Goal: Task Accomplishment & Management: Complete application form

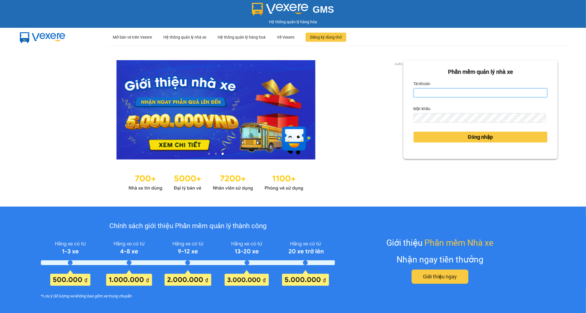
type input "trinh.hoanganh"
drag, startPoint x: 453, startPoint y: 94, endPoint x: 384, endPoint y: 98, distance: 69.7
click at [384, 98] on div "3 of 3 Phần mềm quản lý nhà xe Tài khoản trinh.hoanganh Mật khẩu Đăng nhập" at bounding box center [293, 126] width 586 height 161
drag, startPoint x: 444, startPoint y: 94, endPoint x: 408, endPoint y: 100, distance: 36.9
click at [408, 100] on div "Phần mềm quản lý nhà xe Tài khoản trinh.hoanganh Mật khẩu Đăng nhập" at bounding box center [481, 109] width 154 height 99
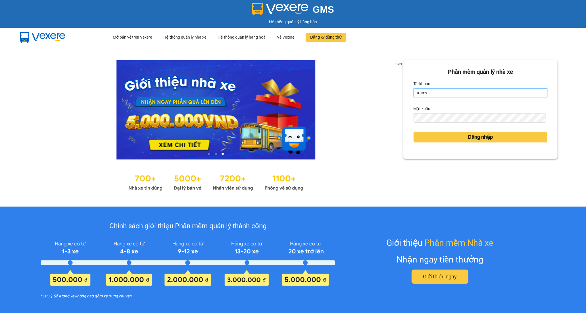
type input "tramy.hoanganh"
click at [397, 126] on div "3 of 3 Phần mềm quản lý nhà xe Tài khoản tramy.hoanganh Mật khẩu Đăng nhập" at bounding box center [293, 126] width 586 height 161
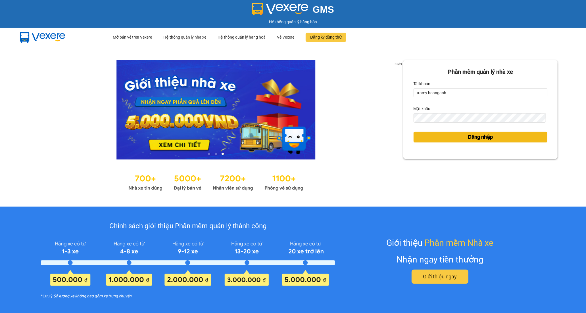
click at [433, 138] on button "Đăng nhập" at bounding box center [481, 137] width 134 height 11
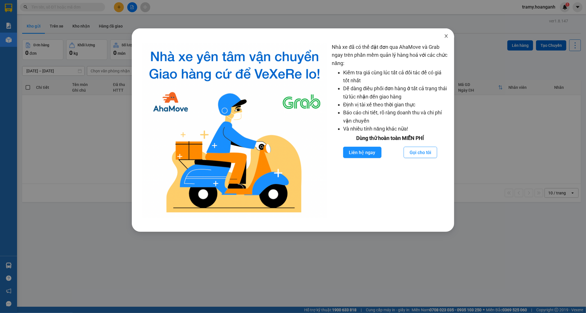
click at [448, 36] on icon "close" at bounding box center [446, 36] width 5 height 5
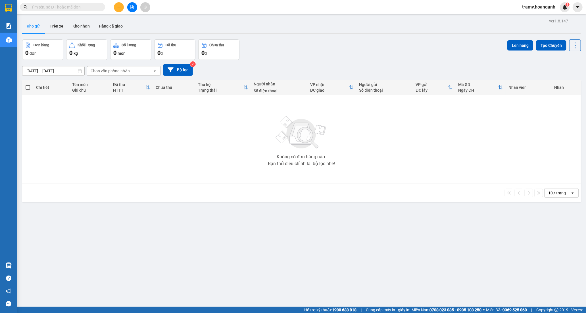
click at [130, 6] on icon "file-add" at bounding box center [132, 7] width 4 height 4
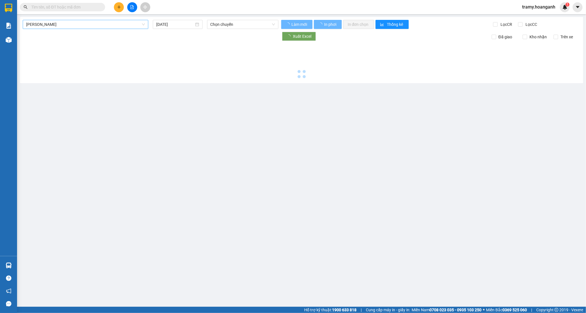
type input "[DATE]"
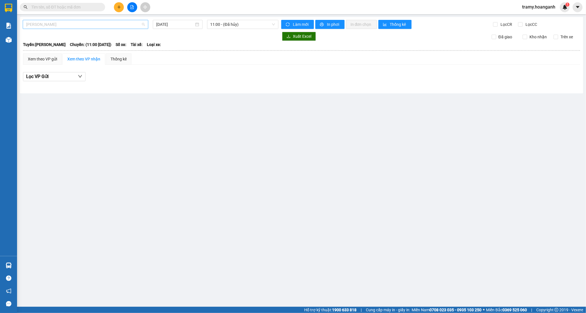
click at [54, 24] on span "[PERSON_NAME]" at bounding box center [85, 24] width 119 height 9
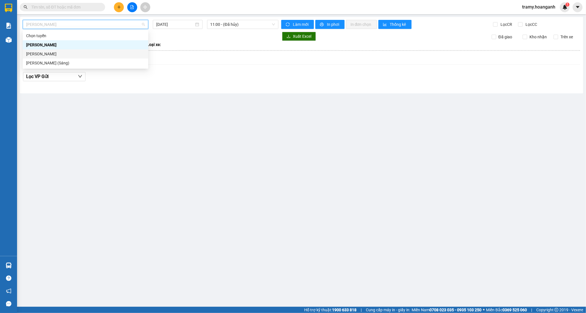
click at [65, 52] on div "[PERSON_NAME]" at bounding box center [85, 54] width 119 height 6
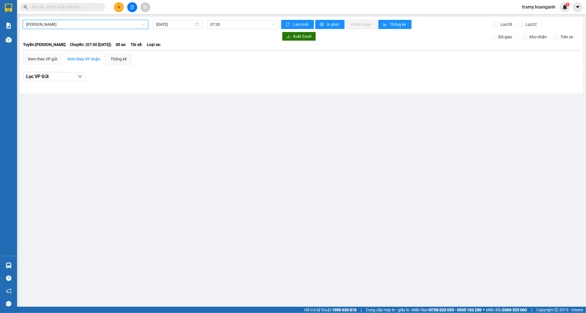
click at [177, 19] on div "[PERSON_NAME][GEOGRAPHIC_DATA] [DATE] 07:30 Làm mới In phơi In đơn chọn Thống k…" at bounding box center [301, 55] width 563 height 76
click at [177, 25] on input "[DATE]" at bounding box center [175, 24] width 38 height 6
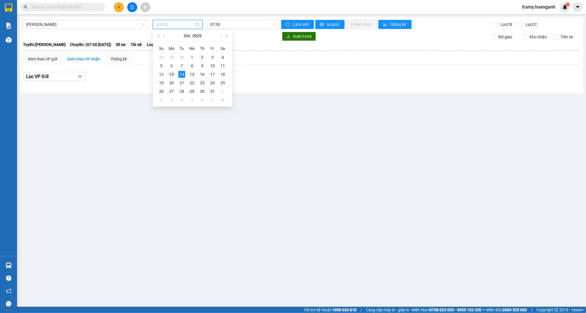
click at [172, 74] on div "13" at bounding box center [171, 74] width 7 height 7
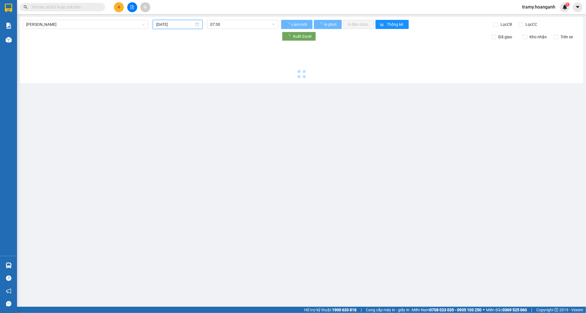
type input "[DATE]"
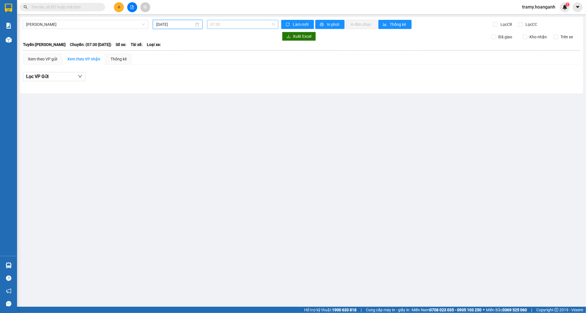
drag, startPoint x: 228, startPoint y: 23, endPoint x: 231, endPoint y: 34, distance: 11.4
click at [228, 23] on span "07:30" at bounding box center [243, 24] width 65 height 9
drag, startPoint x: 67, startPoint y: 20, endPoint x: 66, endPoint y: 26, distance: 6.1
click at [67, 20] on span "[PERSON_NAME]" at bounding box center [85, 24] width 119 height 9
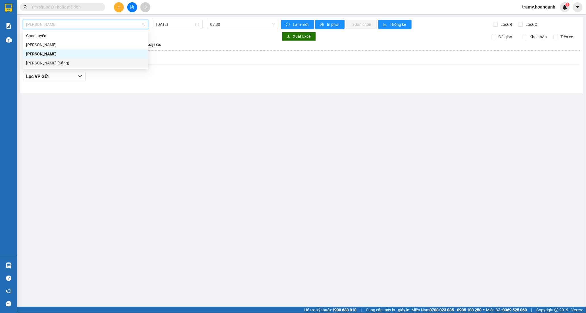
click at [67, 64] on div "[PERSON_NAME] (Sáng)" at bounding box center [85, 63] width 119 height 6
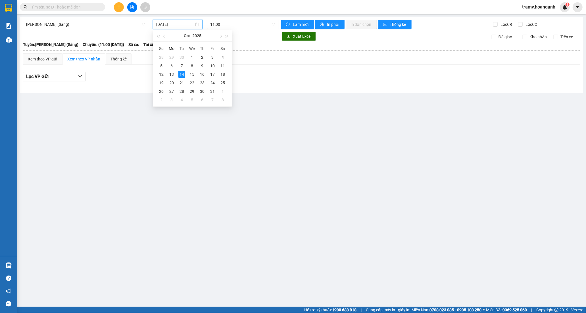
click at [172, 24] on input "[DATE]" at bounding box center [175, 24] width 38 height 6
click at [170, 75] on div "13" at bounding box center [171, 74] width 7 height 7
type input "[DATE]"
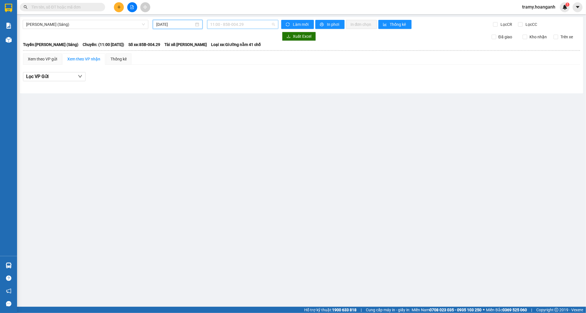
click at [231, 25] on span "11:00 - 85B-004.29" at bounding box center [243, 24] width 65 height 9
click at [229, 65] on div "12:00 (TC) - 85H-011.55" at bounding box center [233, 63] width 44 height 6
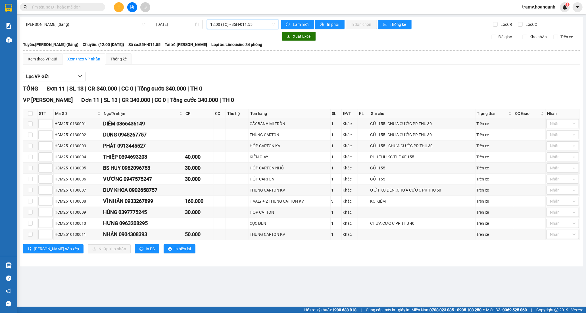
click at [216, 23] on span "12:00 (TC) - 85H-011.55" at bounding box center [243, 24] width 65 height 9
click at [29, 111] on input "checkbox" at bounding box center [30, 113] width 5 height 5
checkbox input "true"
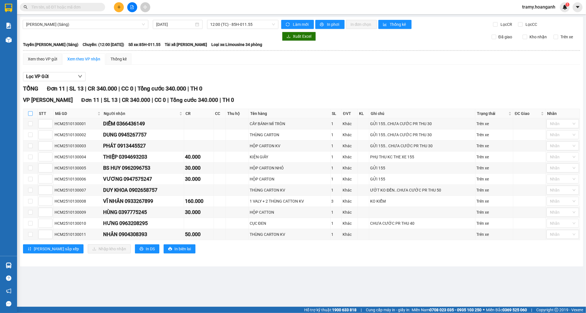
checkbox input "true"
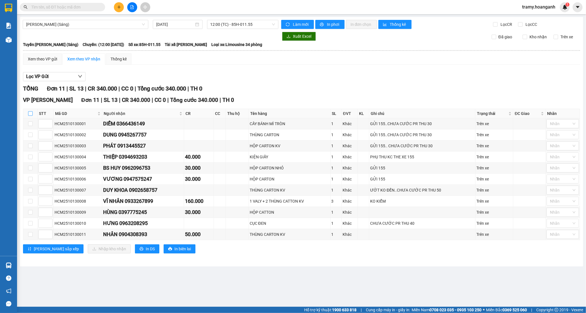
checkbox input "true"
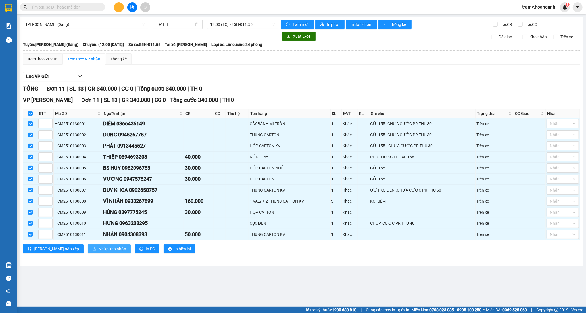
click at [88, 246] on button "Nhập kho nhận" at bounding box center [109, 249] width 43 height 9
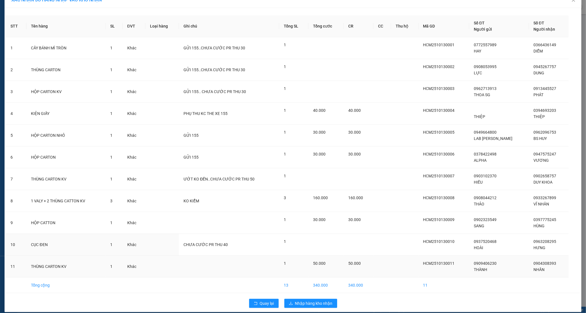
scroll to position [16, 0]
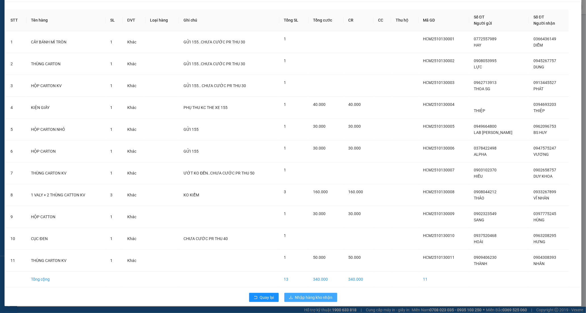
click at [307, 296] on span "Nhập hàng kho nhận" at bounding box center [314, 298] width 38 height 6
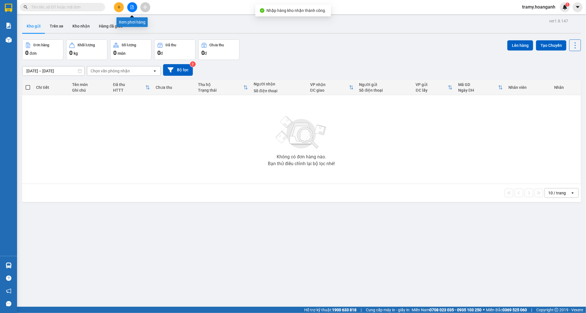
click at [133, 6] on icon "file-add" at bounding box center [132, 7] width 4 height 4
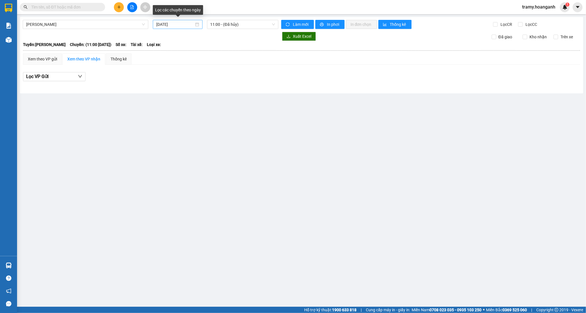
click at [181, 24] on input "[DATE]" at bounding box center [175, 24] width 38 height 6
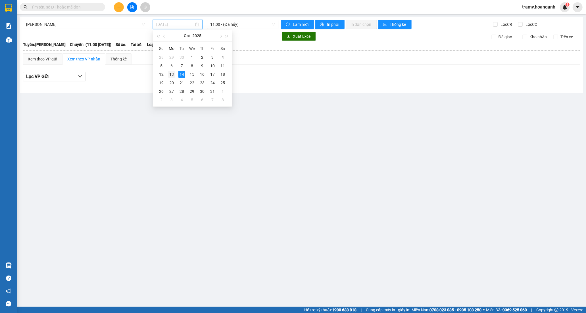
click at [171, 75] on div "13" at bounding box center [171, 74] width 7 height 7
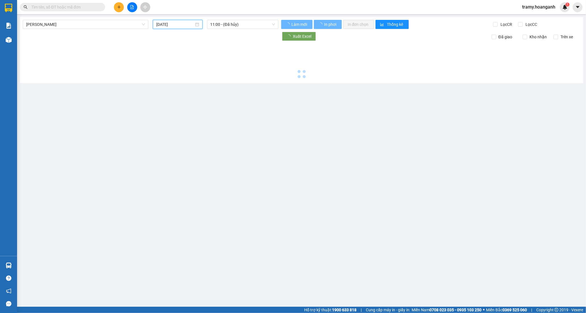
type input "[DATE]"
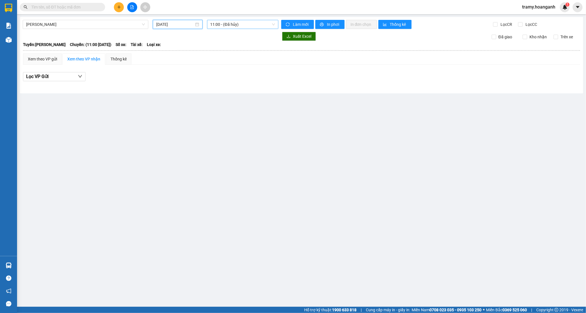
click at [232, 25] on span "11:00 - (Đã hủy)" at bounding box center [243, 24] width 65 height 9
click at [224, 72] on div "22:10" at bounding box center [233, 72] width 44 height 6
click at [231, 24] on span "22:10" at bounding box center [243, 24] width 65 height 9
click at [225, 62] on div "22:05 (TC) - 85H-020.06" at bounding box center [233, 63] width 44 height 6
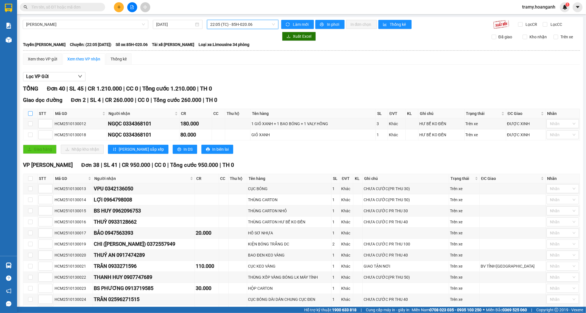
drag, startPoint x: 31, startPoint y: 114, endPoint x: 55, endPoint y: 138, distance: 34.0
click at [31, 114] on input "checkbox" at bounding box center [30, 113] width 5 height 5
checkbox input "true"
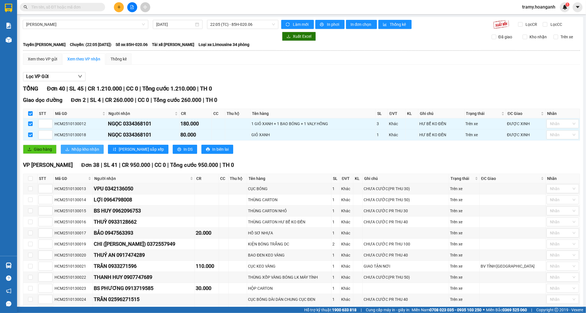
drag, startPoint x: 76, startPoint y: 148, endPoint x: 70, endPoint y: 160, distance: 13.0
click at [76, 148] on span "Nhập kho nhận" at bounding box center [86, 149] width 28 height 6
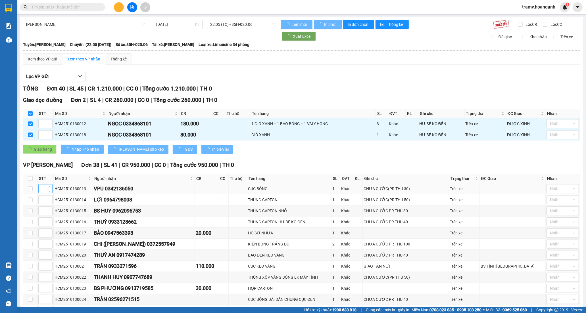
checkbox input "false"
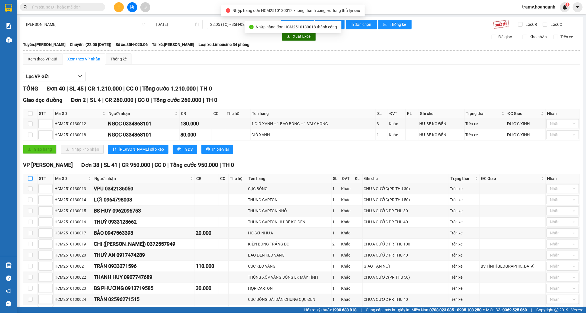
click at [30, 177] on input "checkbox" at bounding box center [30, 178] width 5 height 5
checkbox input "true"
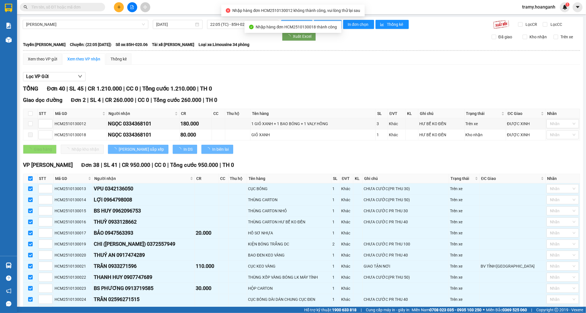
checkbox input "true"
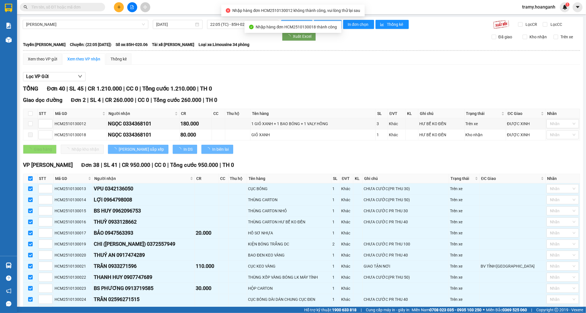
checkbox input "true"
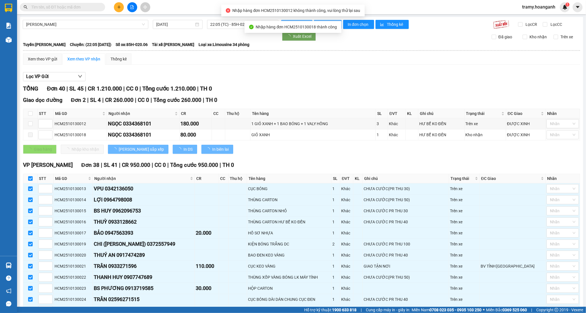
checkbox input "true"
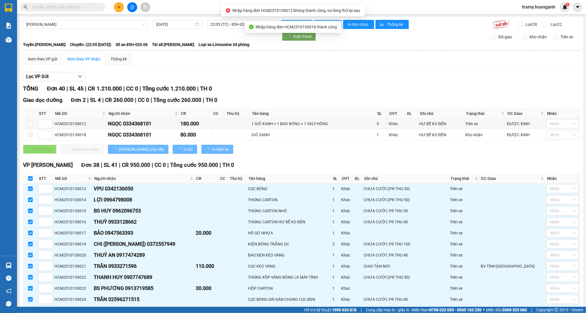
checkbox input "true"
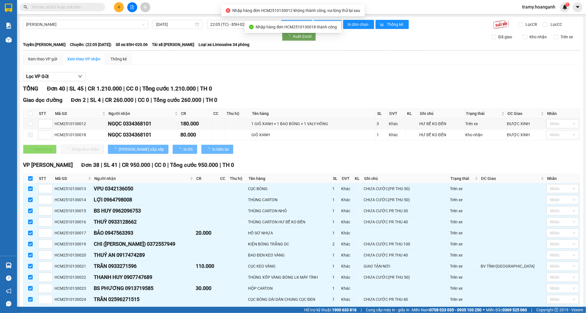
checkbox input "true"
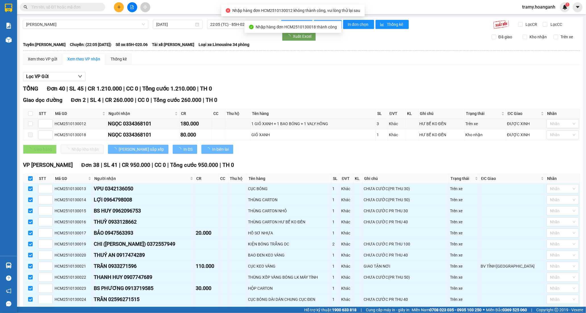
checkbox input "true"
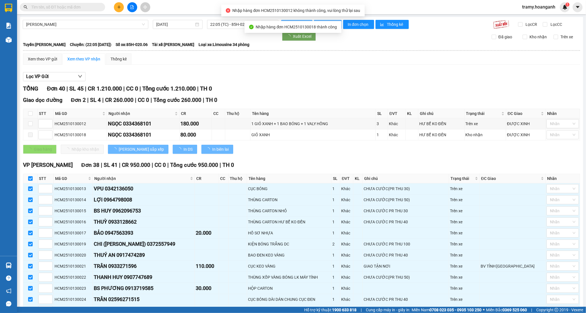
checkbox input "true"
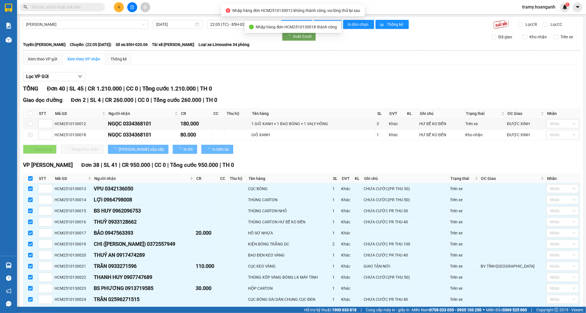
checkbox input "true"
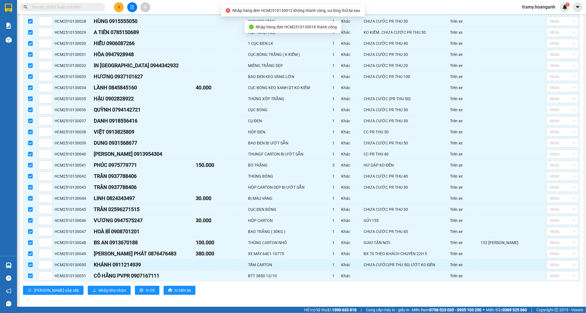
scroll to position [330, 0]
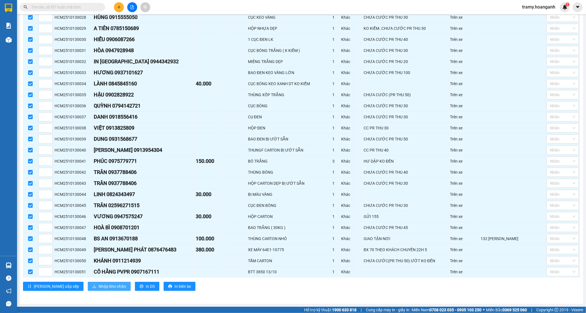
click at [99, 286] on span "Nhập kho nhận" at bounding box center [113, 287] width 28 height 6
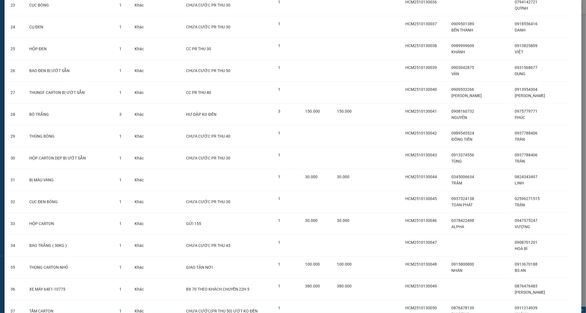
scroll to position [608, 0]
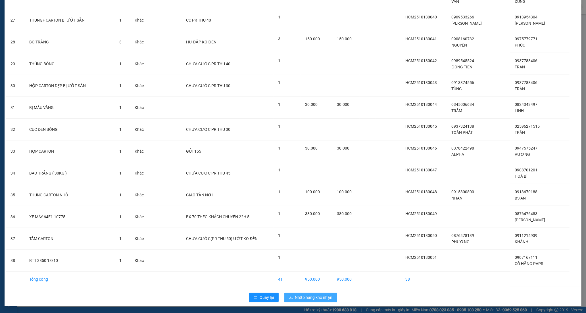
click at [304, 299] on span "Nhập hàng kho nhận" at bounding box center [314, 298] width 38 height 6
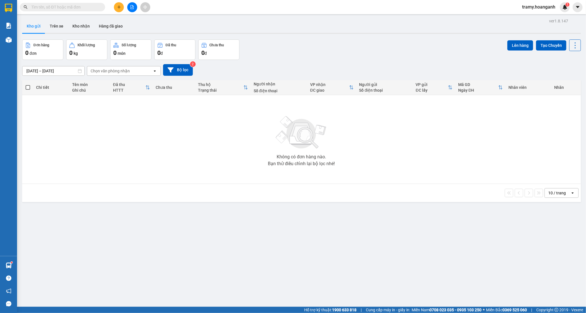
click at [96, 7] on input "text" at bounding box center [64, 7] width 67 height 6
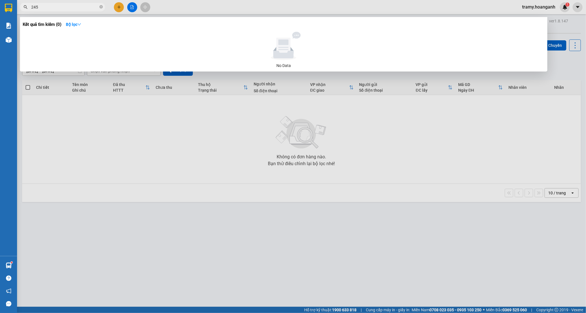
type input "245"
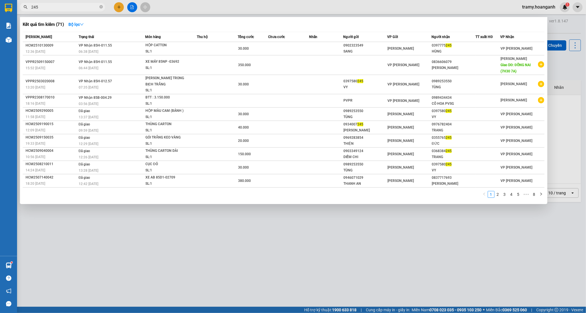
click at [117, 7] on div at bounding box center [293, 156] width 586 height 313
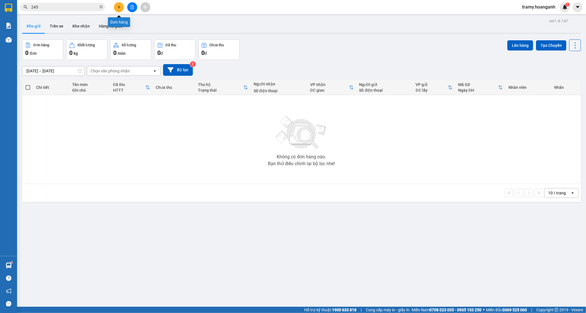
click at [120, 8] on icon "plus" at bounding box center [119, 7] width 4 height 4
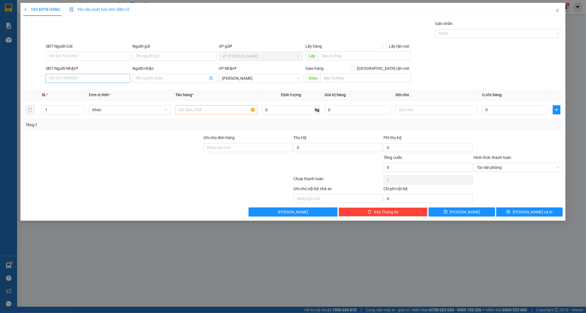
drag, startPoint x: 84, startPoint y: 84, endPoint x: 81, endPoint y: 81, distance: 4.0
click at [81, 82] on div "SĐT Người Nhận * VD: 0377654321" at bounding box center [88, 75] width 84 height 20
click at [81, 78] on input "SĐT Người Nhận *" at bounding box center [88, 78] width 84 height 9
paste input "0902814007"
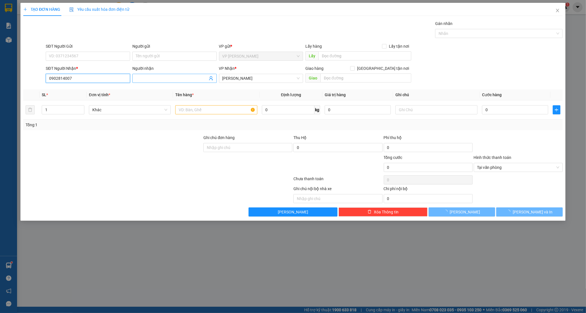
type input "0902814007"
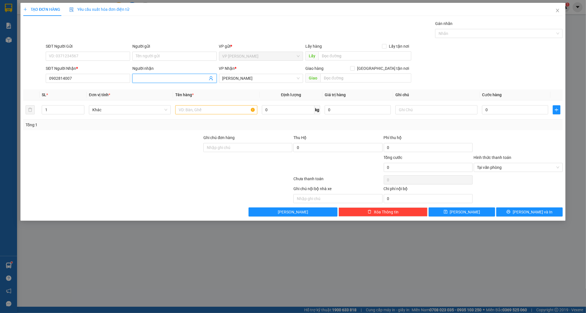
click at [156, 77] on input "Người nhận" at bounding box center [172, 78] width 72 height 6
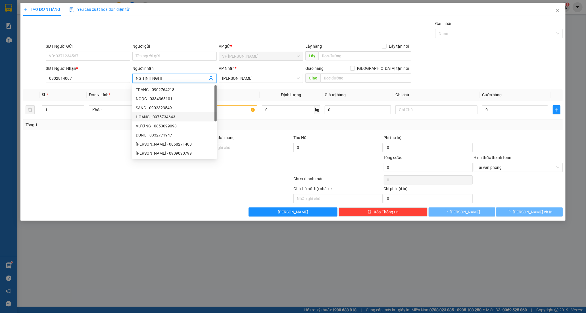
type input "NG TỊNH NGHI"
click at [47, 174] on div at bounding box center [113, 165] width 180 height 20
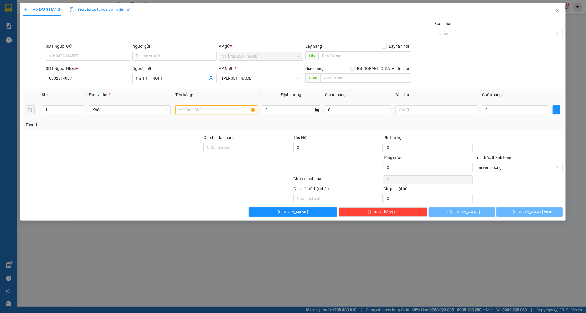
click at [206, 109] on input "text" at bounding box center [216, 109] width 82 height 9
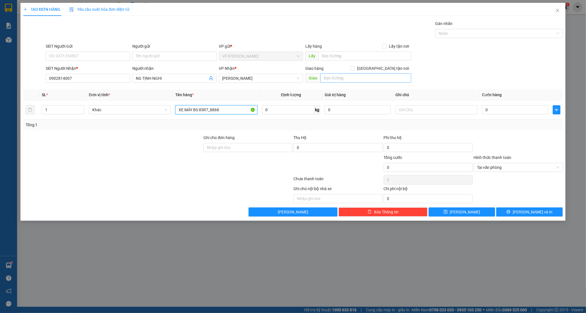
type input "XE MÁY BS 85R7_8868"
click at [338, 79] on input "text" at bounding box center [366, 78] width 91 height 9
click at [107, 169] on div at bounding box center [113, 165] width 180 height 20
click at [100, 166] on div at bounding box center [113, 165] width 180 height 20
click at [366, 77] on input "7H45" at bounding box center [366, 78] width 91 height 9
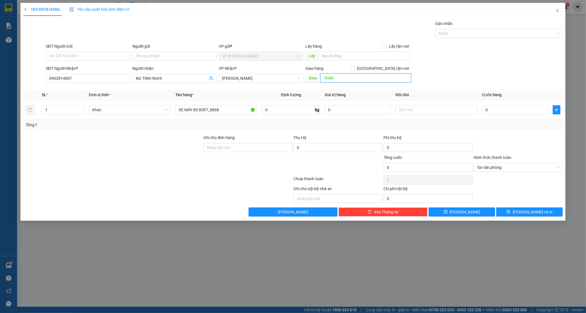
click at [366, 77] on input "7H45" at bounding box center [366, 78] width 91 height 9
type input "7H45 MĐ MỚI"
click at [101, 163] on div at bounding box center [113, 165] width 180 height 20
click at [487, 110] on input "0" at bounding box center [515, 109] width 66 height 9
type input "3"
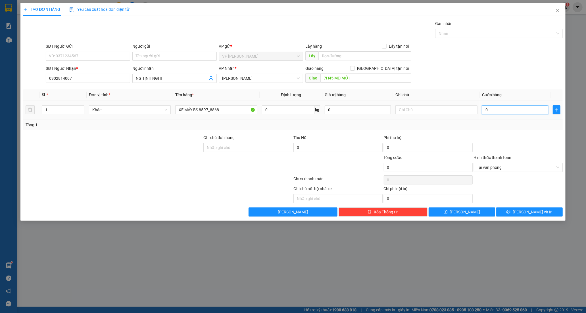
type input "3"
type input "35"
type input "350"
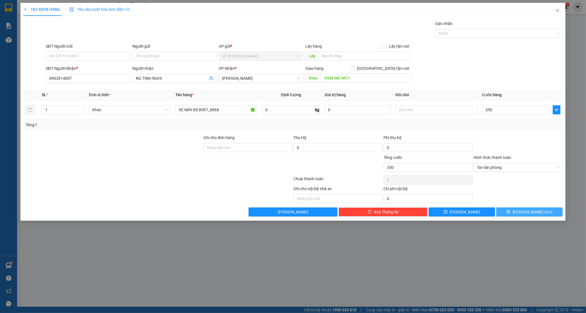
type input "350.000"
click at [511, 214] on icon "printer" at bounding box center [509, 212] width 4 height 4
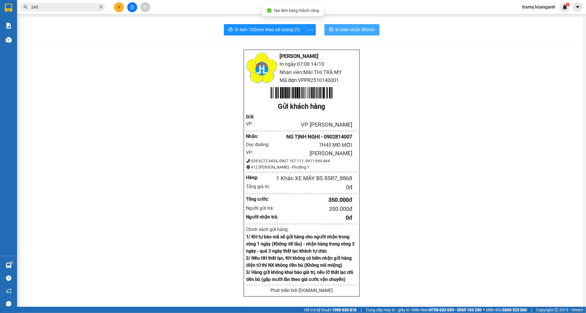
click at [349, 29] on span "In biên nhận 80mm" at bounding box center [355, 29] width 39 height 7
click at [120, 3] on button at bounding box center [119, 7] width 10 height 10
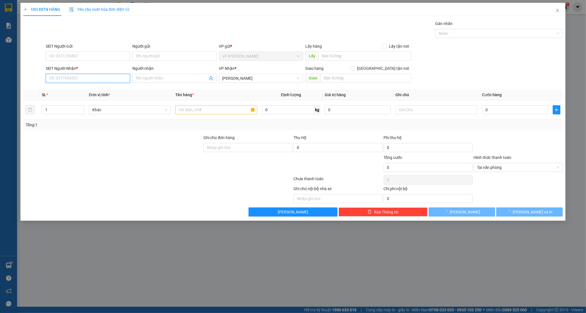
click at [59, 76] on input "SĐT Người Nhận *" at bounding box center [88, 78] width 84 height 9
type input "0776735757"
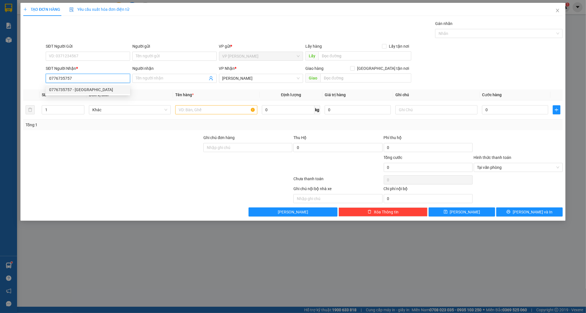
drag, startPoint x: 77, startPoint y: 80, endPoint x: -20, endPoint y: 93, distance: 98.0
click at [0, 93] on html "Kết quả tìm kiếm ( 71 ) Bộ lọc Mã ĐH Trạng thái Món hàng Thu hộ Tổng cước Chưa …" at bounding box center [293, 156] width 586 height 313
type input "0776735757"
click at [92, 90] on div "0776735757 - [GEOGRAPHIC_DATA]" at bounding box center [88, 90] width 78 height 6
type input "Ý"
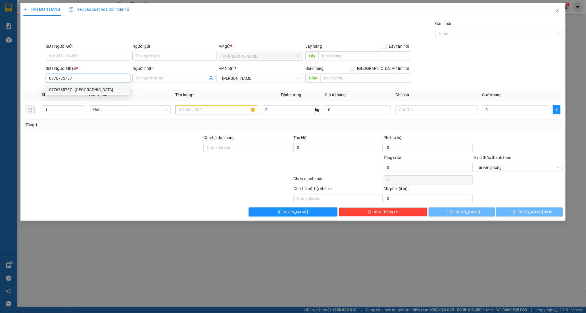
type input "DẦU GIÂY"
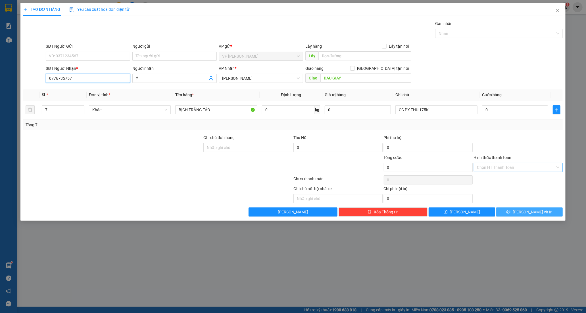
type input "0776735757"
click at [528, 212] on span "[PERSON_NAME] và In" at bounding box center [533, 212] width 40 height 6
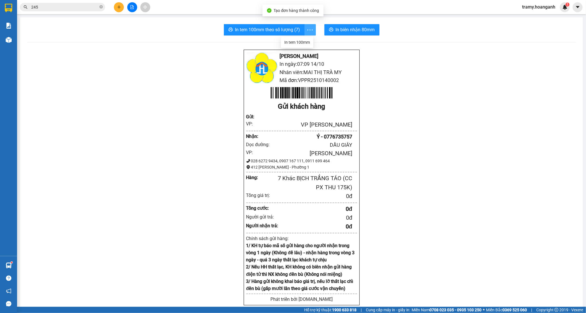
click at [307, 28] on icon "more" at bounding box center [310, 29] width 7 height 7
click at [299, 42] on div "In tem 100mm" at bounding box center [297, 42] width 26 height 6
click at [116, 6] on button at bounding box center [119, 7] width 10 height 10
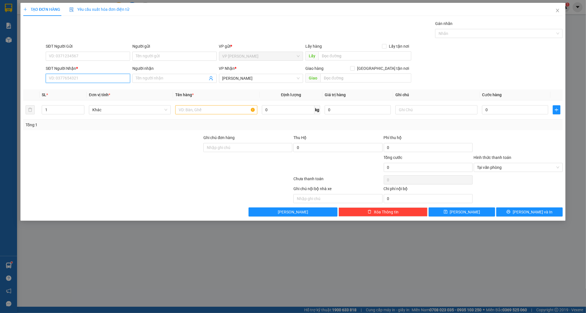
click at [87, 77] on input "SĐT Người Nhận *" at bounding box center [88, 78] width 84 height 9
type input "0344316695"
click at [79, 88] on div "0344316695 - CHỊ SON" at bounding box center [88, 90] width 78 height 6
type input "CHỊ SON"
type input "AMATA"
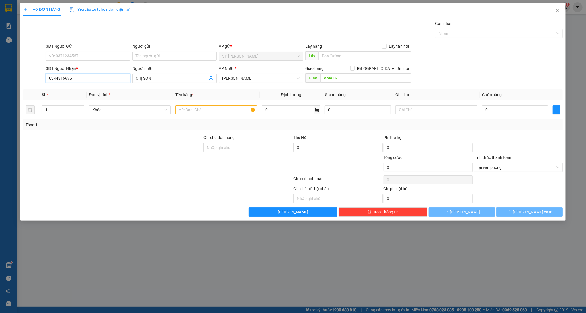
type input "50.000"
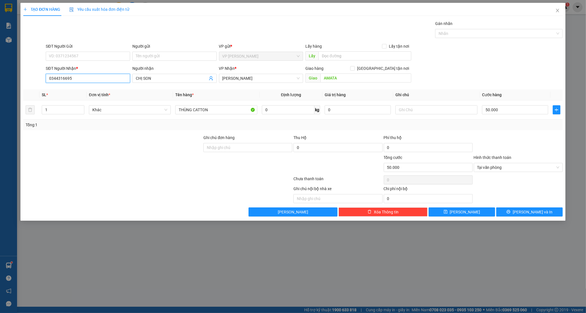
type input "0344316695"
click at [533, 209] on span "[PERSON_NAME] và In" at bounding box center [533, 212] width 40 height 6
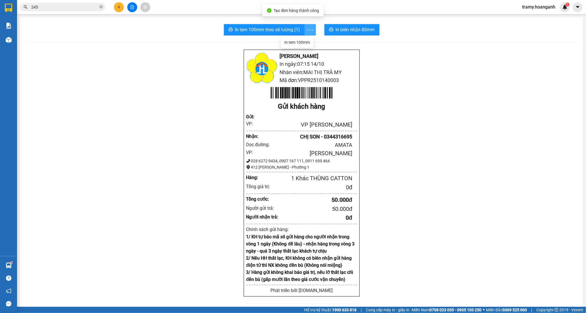
click at [309, 27] on icon "more" at bounding box center [310, 29] width 7 height 7
click at [298, 44] on div "In tem 100mm" at bounding box center [297, 42] width 26 height 6
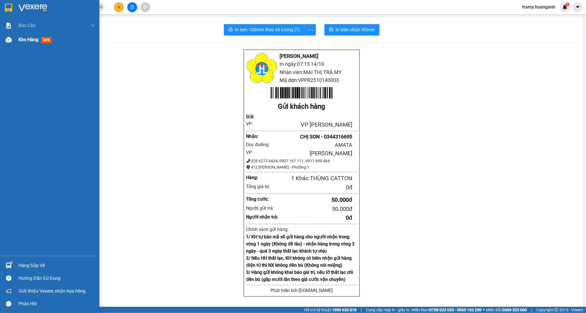
click at [29, 37] on span "Kho hàng" at bounding box center [28, 39] width 20 height 5
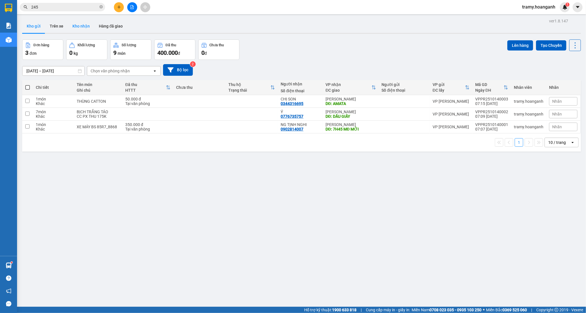
click at [86, 25] on button "Kho nhận" at bounding box center [81, 26] width 26 height 14
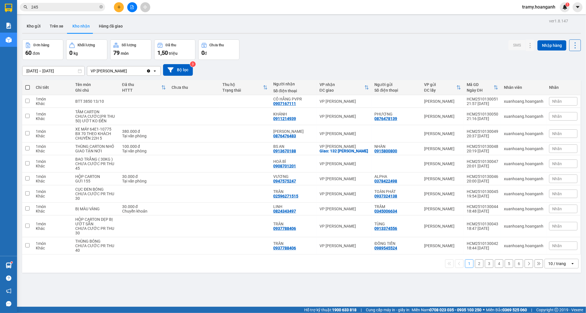
click at [571, 264] on icon "open" at bounding box center [573, 264] width 5 height 5
click at [553, 251] on span "100 / trang" at bounding box center [554, 252] width 20 height 6
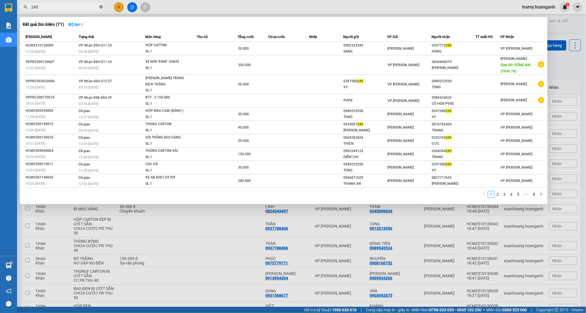
click at [102, 7] on icon "close-circle" at bounding box center [100, 6] width 3 height 3
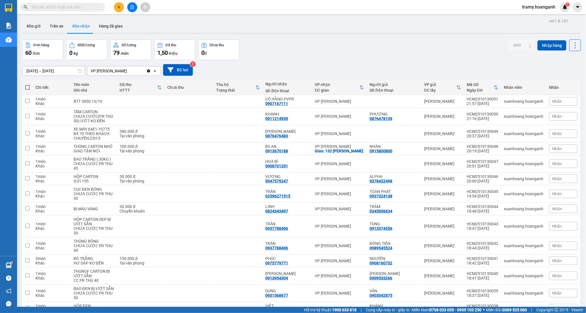
checkbox input "true"
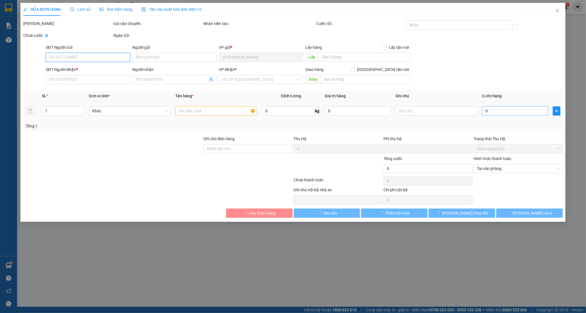
type input "0962996868"
type input "TRÚC"
type input "0947563393"
type input "BẢO"
type input "0"
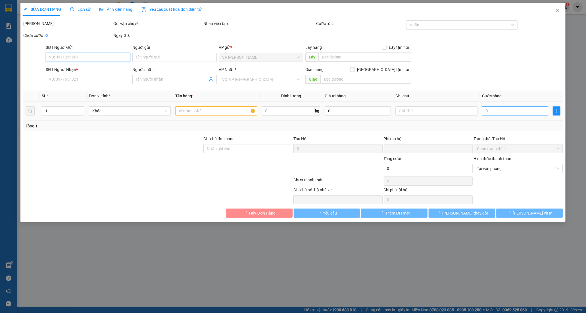
type input "20.000"
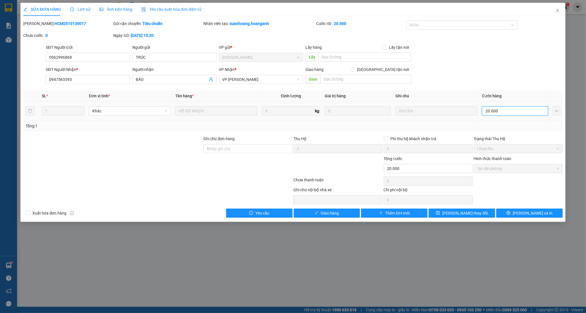
click at [488, 114] on input "20.000" at bounding box center [515, 111] width 66 height 9
click at [319, 211] on button "Giao hàng" at bounding box center [327, 213] width 66 height 9
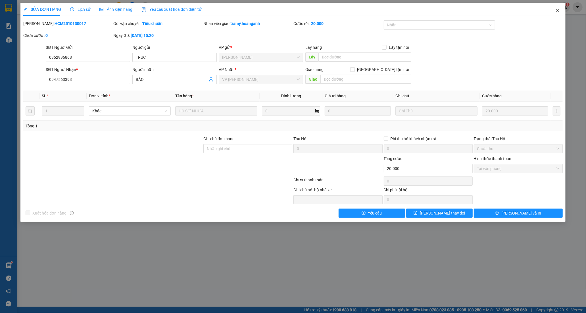
click at [558, 10] on icon "close" at bounding box center [557, 10] width 3 height 3
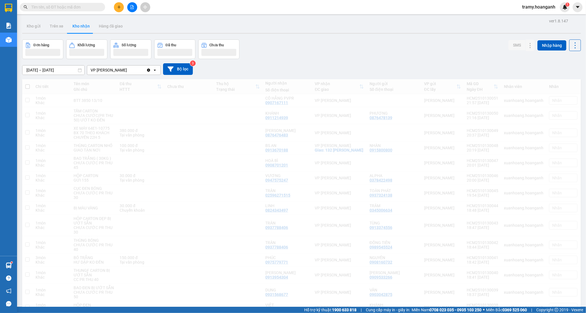
click at [43, 10] on div "Kết quả tìm kiếm ( 71 ) Bộ lọc Mã ĐH Trạng thái Món hàng Thu hộ Tổng cước Chưa …" at bounding box center [293, 7] width 586 height 14
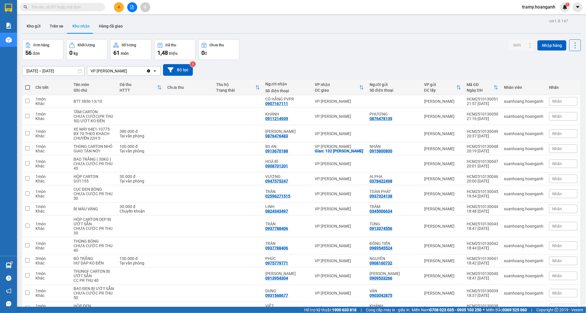
click at [45, 9] on input "text" at bounding box center [64, 7] width 67 height 6
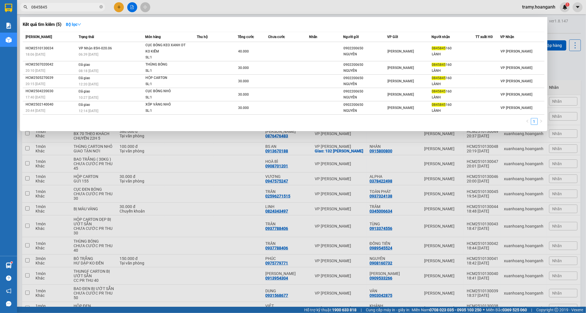
type input "0845845"
